Goal: Information Seeking & Learning: Learn about a topic

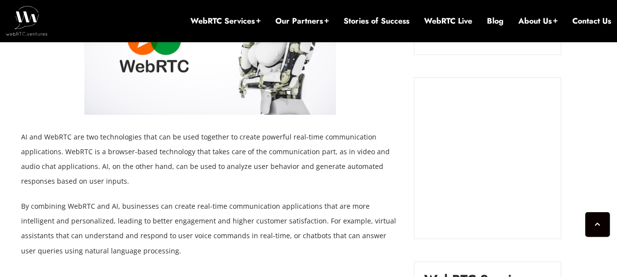
scroll to position [1060, 0]
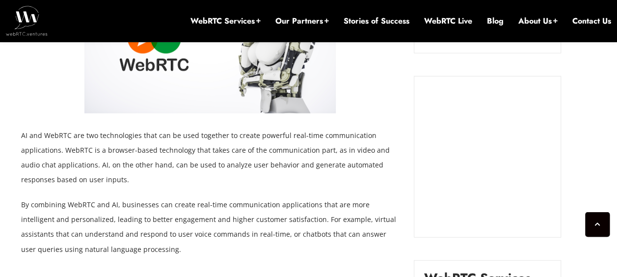
click at [220, 142] on p "AI and WebRTC are two technologies that can be used together to create powerful…" at bounding box center [210, 157] width 378 height 59
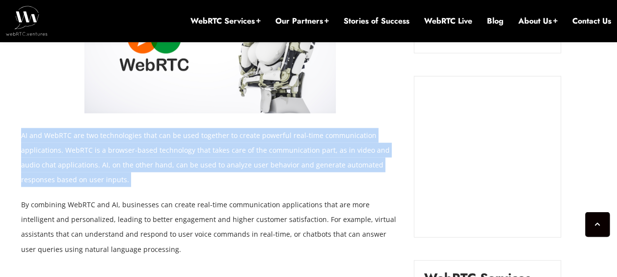
click at [220, 142] on p "AI and WebRTC are two technologies that can be used together to create powerful…" at bounding box center [210, 157] width 378 height 59
click at [163, 183] on p "AI and WebRTC are two technologies that can be used together to create powerful…" at bounding box center [210, 157] width 378 height 59
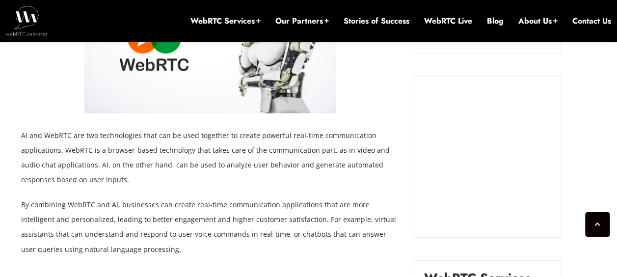
click at [163, 183] on p "AI and WebRTC are two technologies that can be used together to create powerful…" at bounding box center [210, 157] width 378 height 59
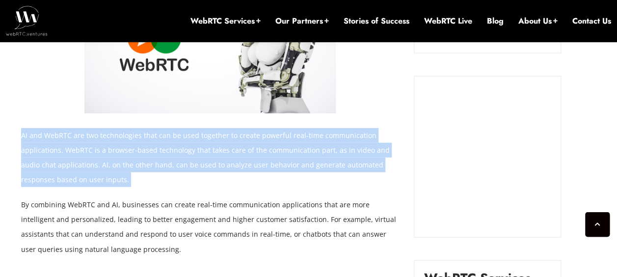
click at [163, 183] on p "AI and WebRTC are two technologies that can be used together to create powerful…" at bounding box center [210, 157] width 378 height 59
drag, startPoint x: 163, startPoint y: 183, endPoint x: 292, endPoint y: 174, distance: 129.3
click at [292, 174] on p "AI and WebRTC are two technologies that can be used together to create powerful…" at bounding box center [210, 157] width 378 height 59
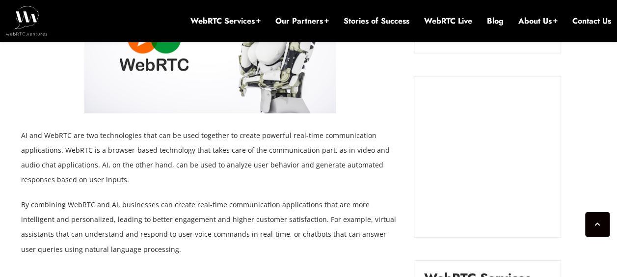
scroll to position [1079, 0]
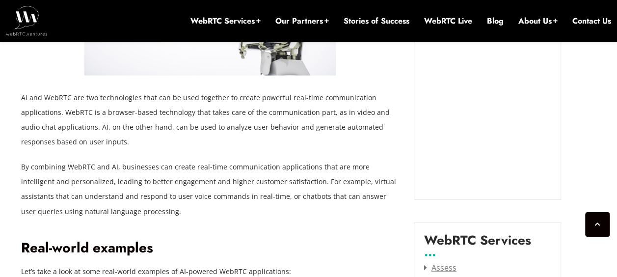
scroll to position [1099, 0]
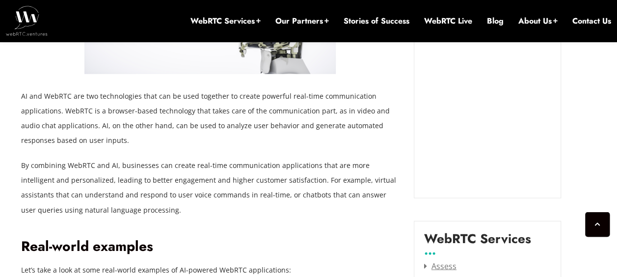
click at [292, 174] on p "By combining WebRTC and AI, businesses can create real-time communication appli…" at bounding box center [210, 187] width 378 height 59
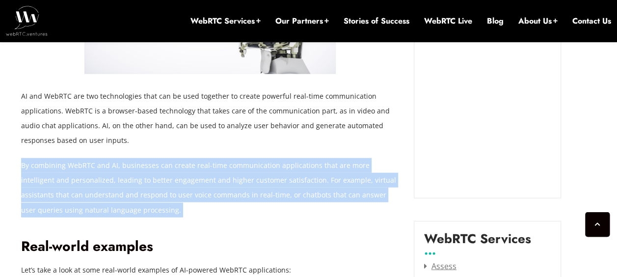
click at [292, 174] on p "By combining WebRTC and AI, businesses can create real-time communication appli…" at bounding box center [210, 187] width 378 height 59
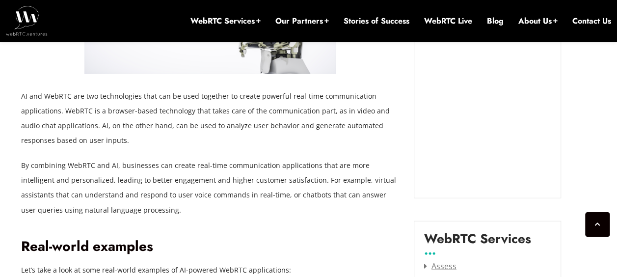
click at [260, 194] on p "By combining WebRTC and AI, businesses can create real-time communication appli…" at bounding box center [210, 187] width 378 height 59
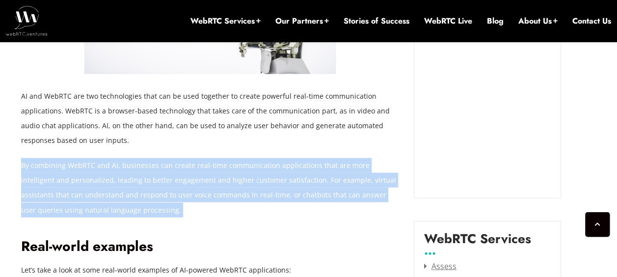
click at [260, 194] on p "By combining WebRTC and AI, businesses can create real-time communication appli…" at bounding box center [210, 187] width 378 height 59
drag, startPoint x: 260, startPoint y: 194, endPoint x: 321, endPoint y: 206, distance: 62.0
click at [321, 206] on p "By combining WebRTC and AI, businesses can create real-time communication appli…" at bounding box center [210, 187] width 378 height 59
